Goal: Browse casually: Explore the website without a specific task or goal

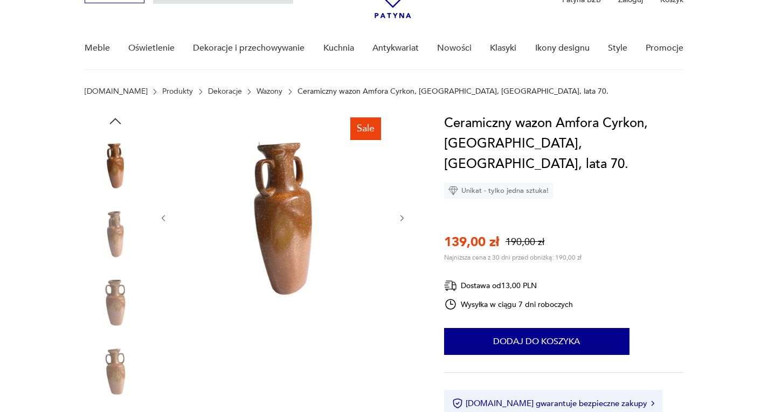
click at [401, 213] on button "button" at bounding box center [401, 218] width 9 height 11
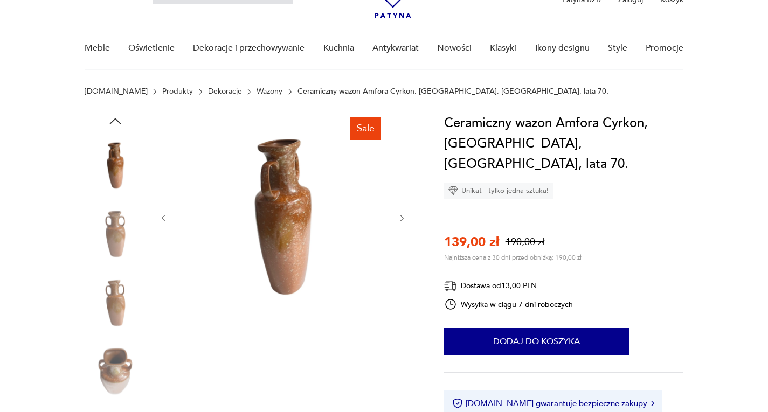
click at [401, 213] on button "button" at bounding box center [401, 218] width 9 height 11
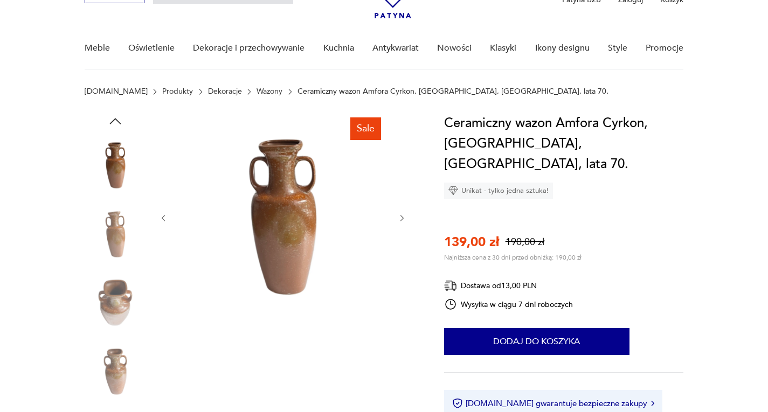
click at [401, 213] on button "button" at bounding box center [401, 218] width 9 height 11
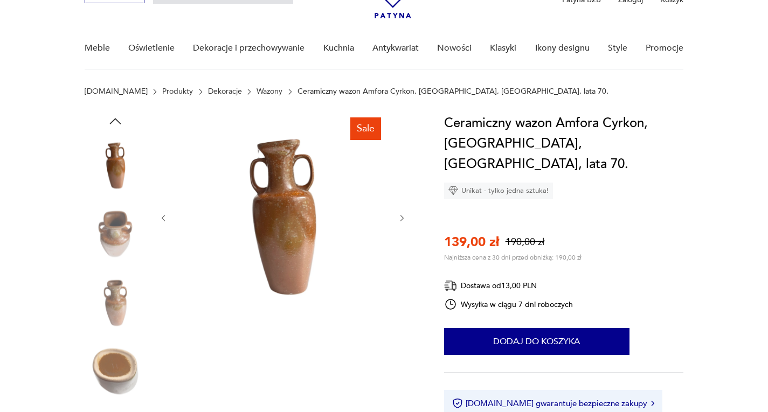
click at [401, 213] on button "button" at bounding box center [401, 218] width 9 height 11
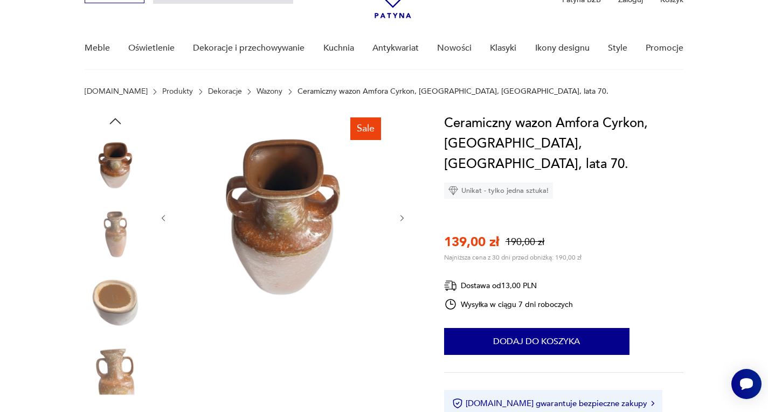
click at [401, 213] on button "button" at bounding box center [401, 218] width 9 height 11
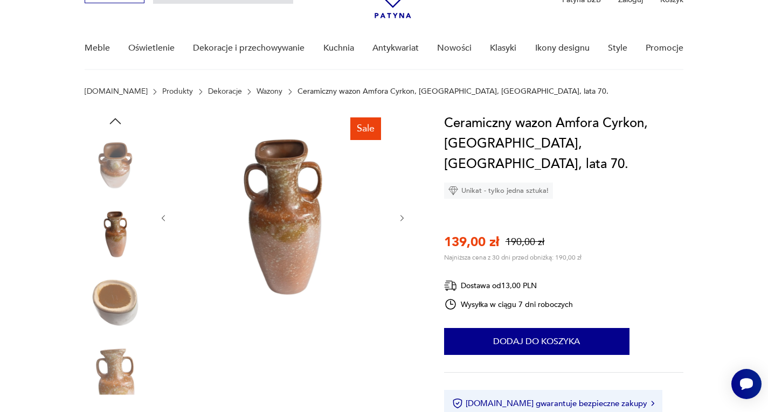
click at [401, 213] on button "button" at bounding box center [401, 218] width 9 height 11
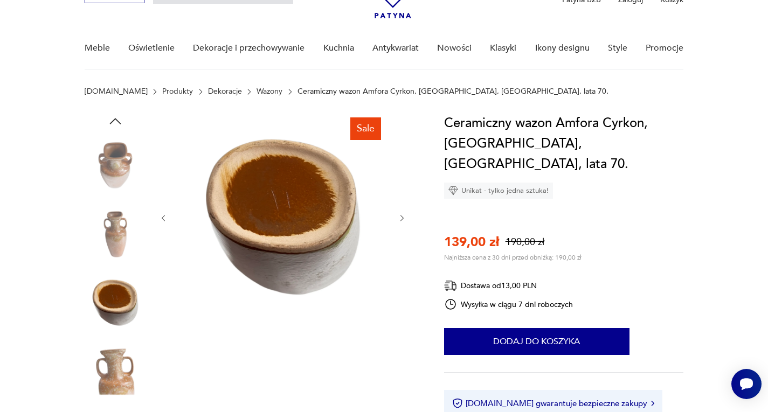
click at [309, 186] on img at bounding box center [283, 217] width 208 height 208
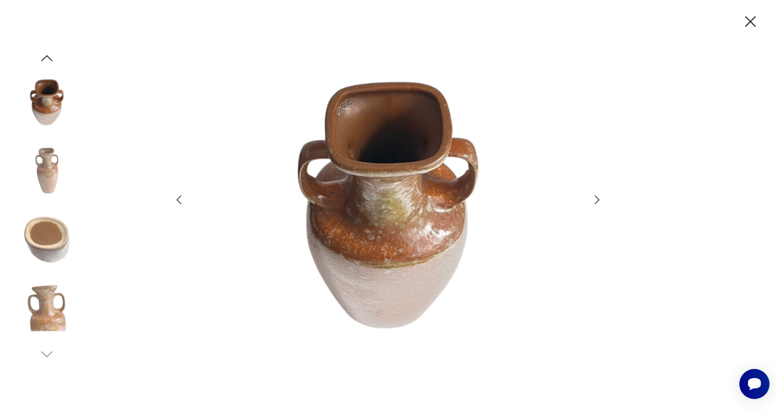
click at [44, 241] on img at bounding box center [46, 239] width 61 height 61
